Goal: Task Accomplishment & Management: Manage account settings

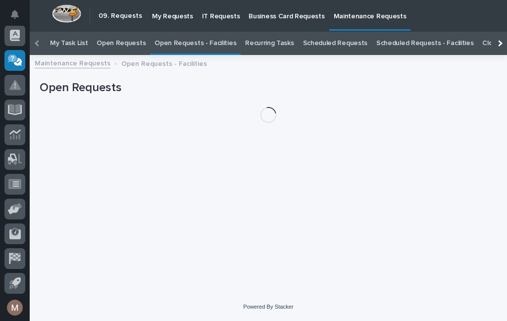
scroll to position [32, 0]
